Goal: Complete application form

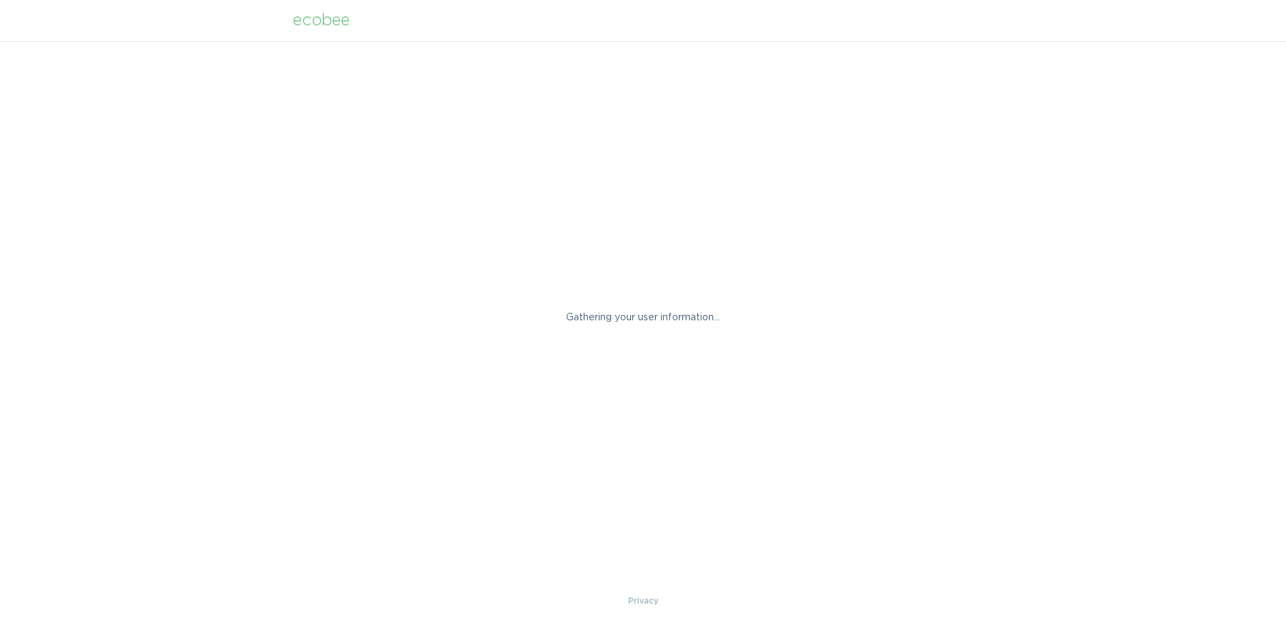
click at [685, 317] on p "Gathering your user information..." at bounding box center [644, 317] width 240 height 15
click at [308, 20] on div "ecobee" at bounding box center [321, 20] width 57 height 15
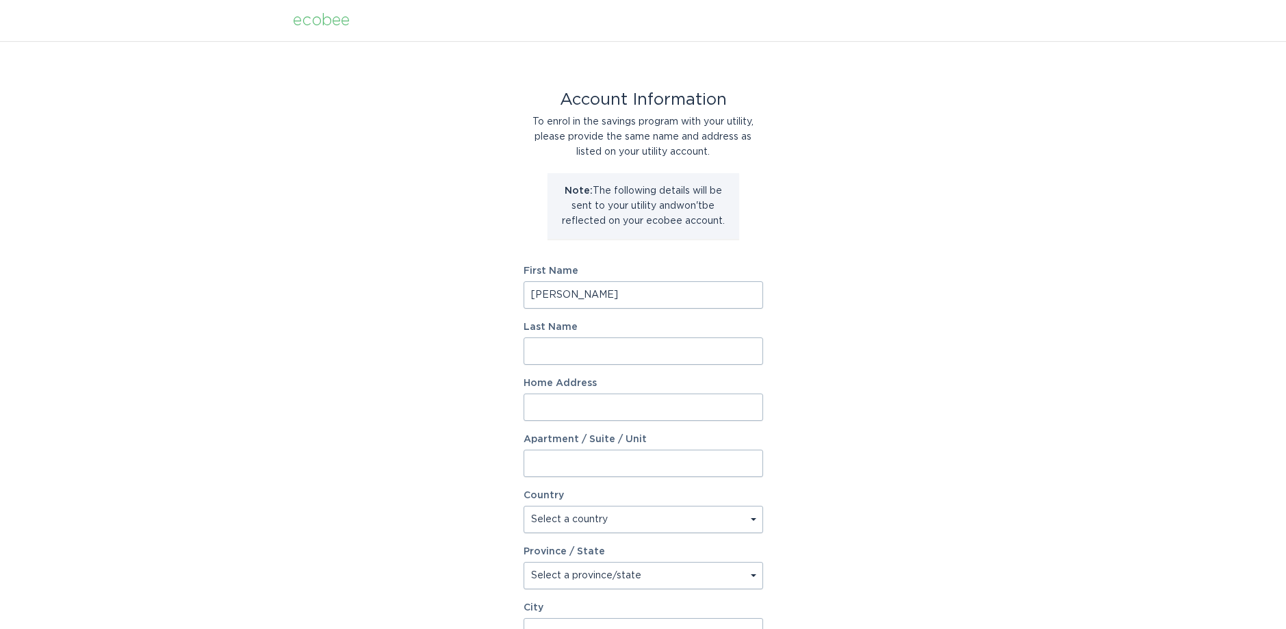
type input "[PERSON_NAME]"
type input "NOSSOKOFF"
type input "[STREET_ADDRESS]"
select select "US"
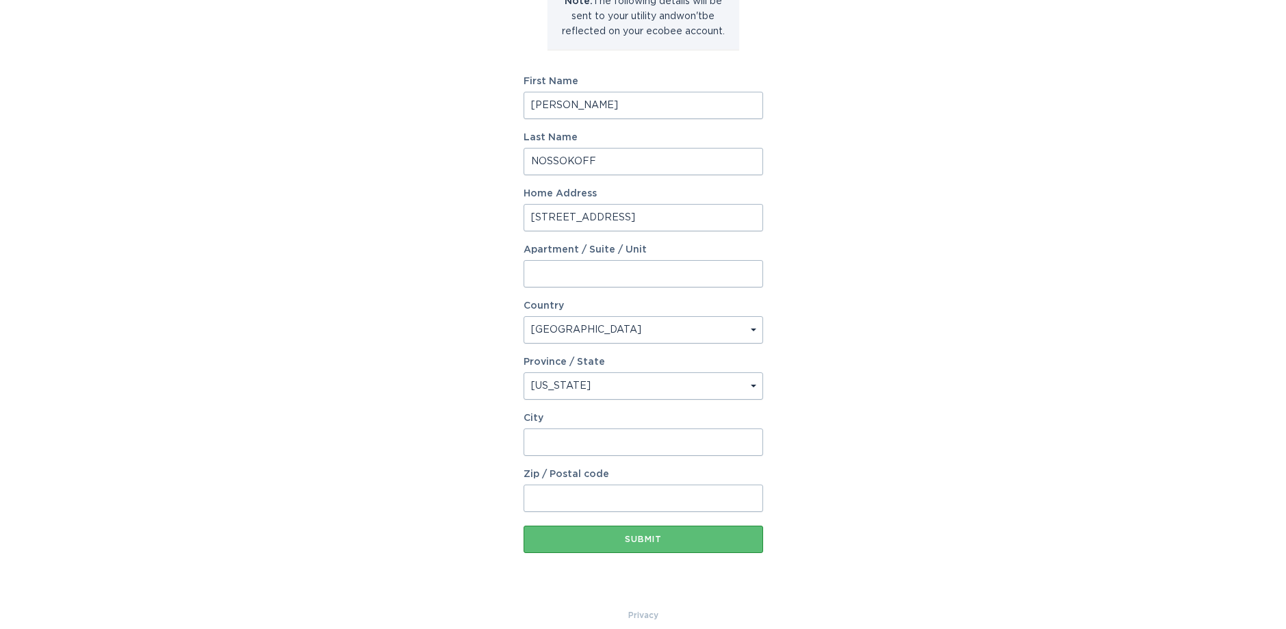
scroll to position [198, 0]
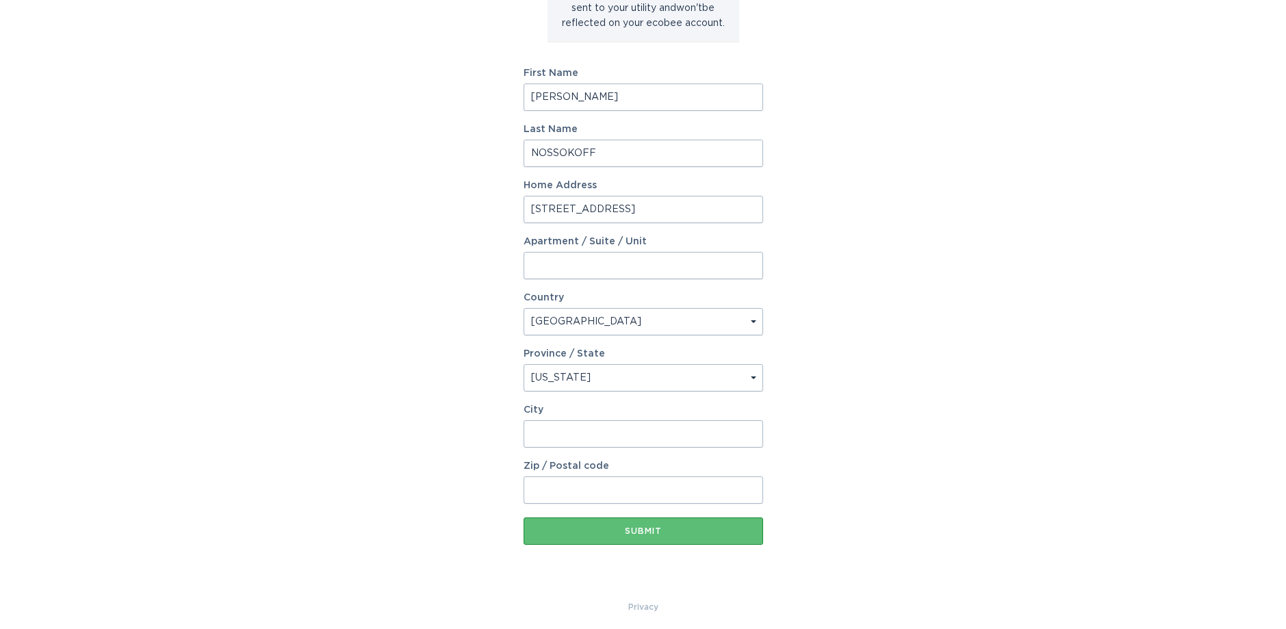
select select "SC"
type input "c"
type input "[GEOGRAPHIC_DATA]"
click at [751, 489] on input "Zip / Postal code" at bounding box center [644, 489] width 240 height 27
type input "29407"
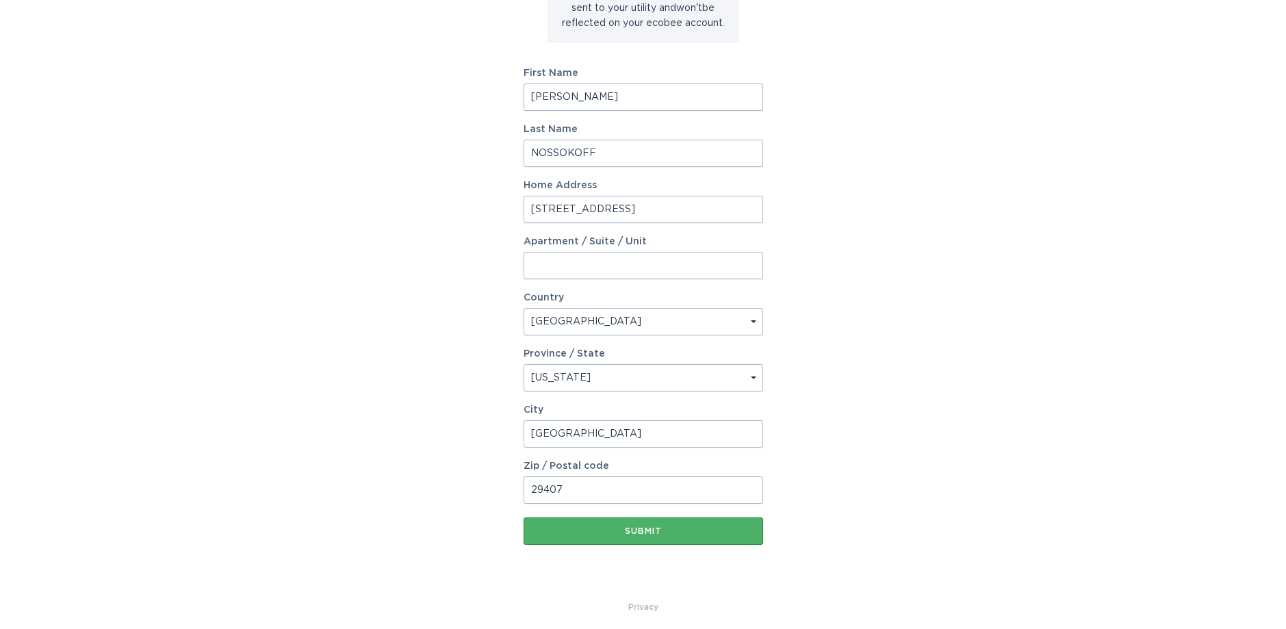
click at [643, 533] on div "Submit" at bounding box center [644, 531] width 226 height 8
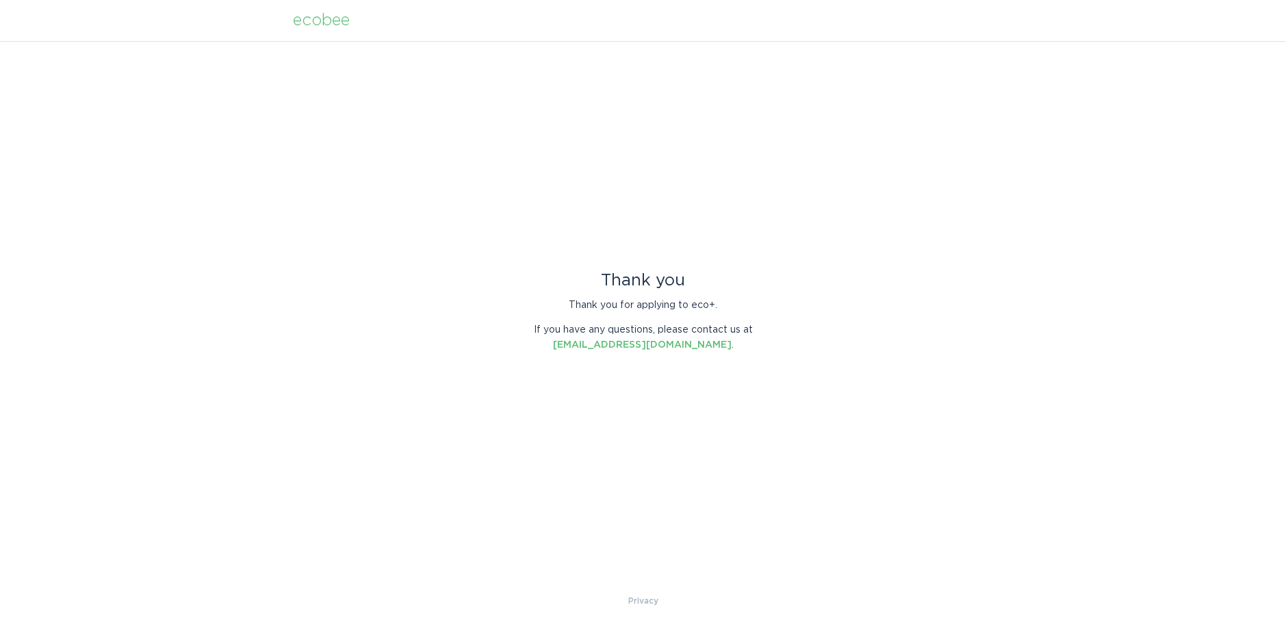
scroll to position [0, 0]
